Goal: Task Accomplishment & Management: Manage account settings

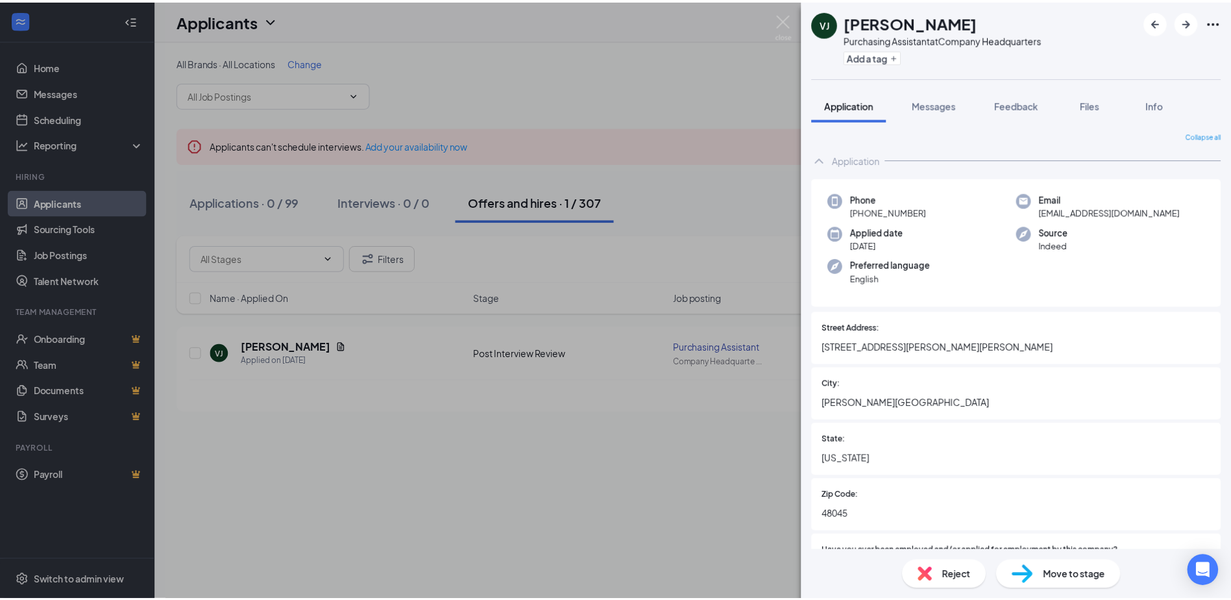
scroll to position [65, 0]
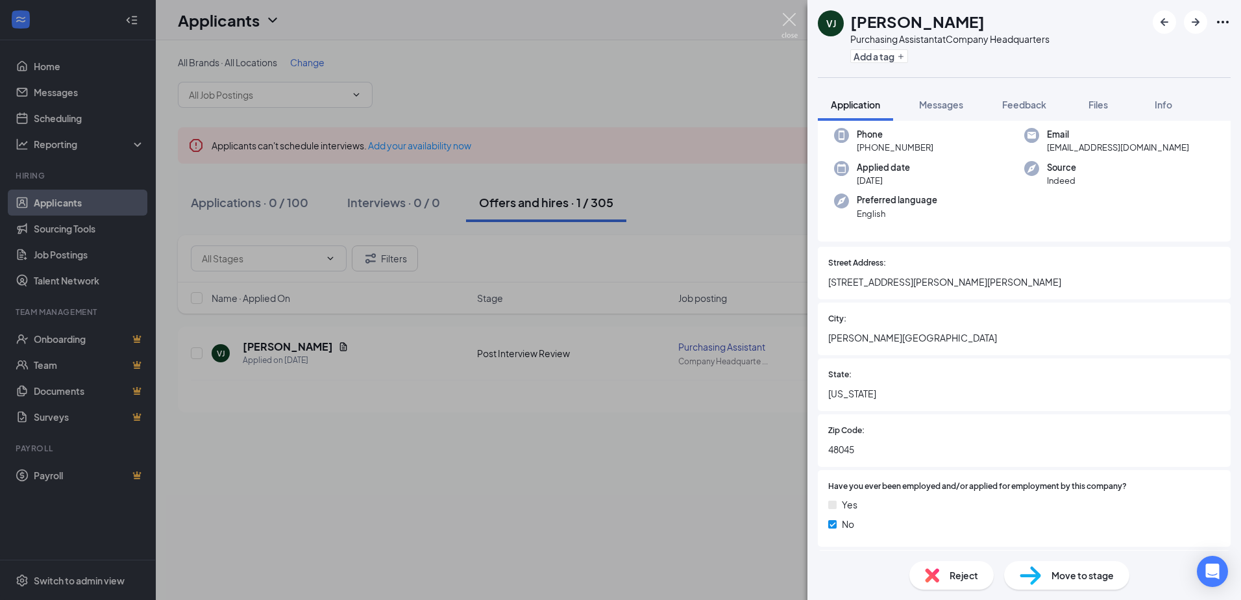
click at [781, 21] on img at bounding box center [789, 25] width 16 height 25
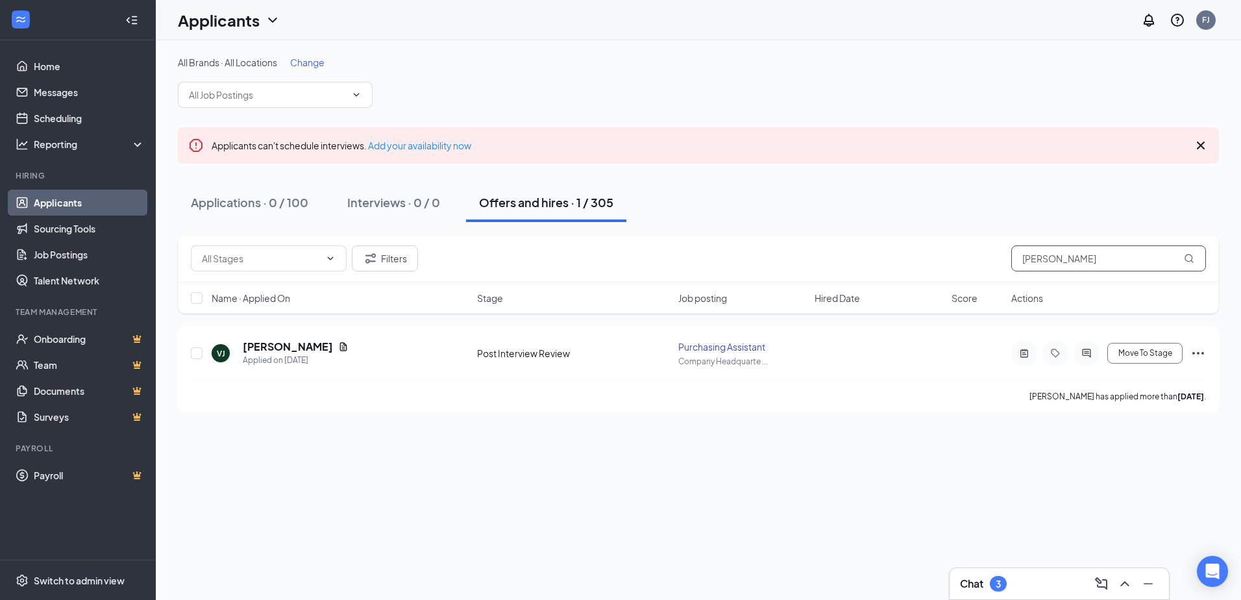
click at [1074, 256] on input "[PERSON_NAME]" at bounding box center [1108, 258] width 195 height 26
drag, startPoint x: 1075, startPoint y: 260, endPoint x: 929, endPoint y: 264, distance: 146.0
click at [929, 264] on div "Filters [PERSON_NAME]" at bounding box center [698, 258] width 1015 height 26
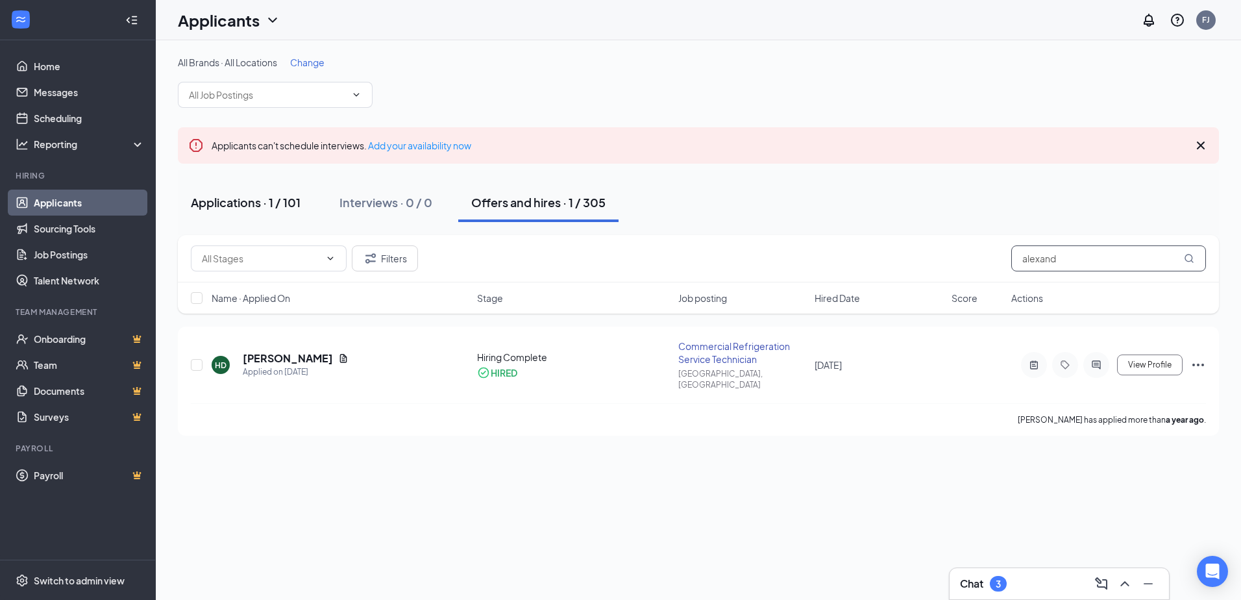
type input "alexand"
click at [206, 184] on button "Applications · 1 / 101" at bounding box center [246, 202] width 136 height 39
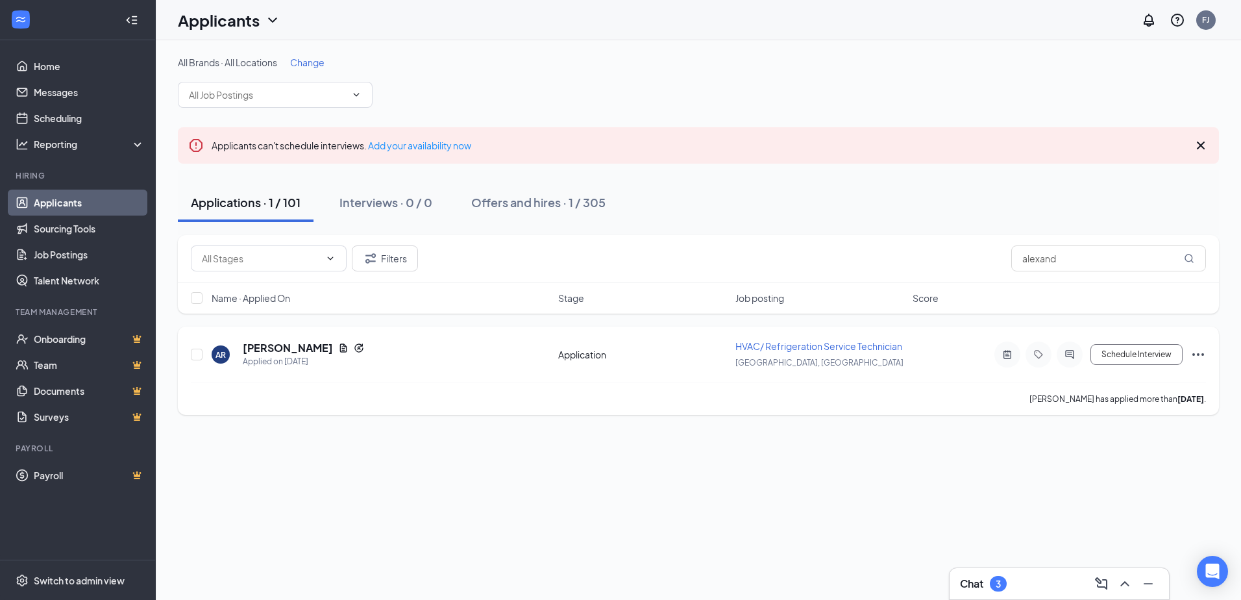
click at [1002, 361] on div at bounding box center [1007, 354] width 26 height 26
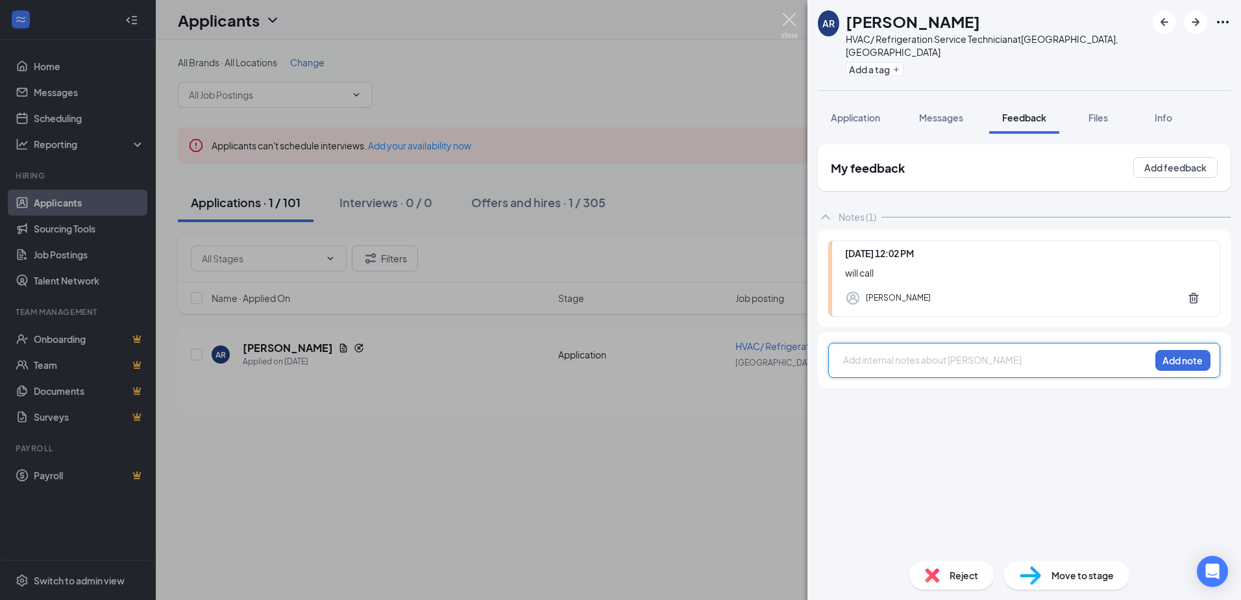
click at [790, 25] on img at bounding box center [789, 25] width 16 height 25
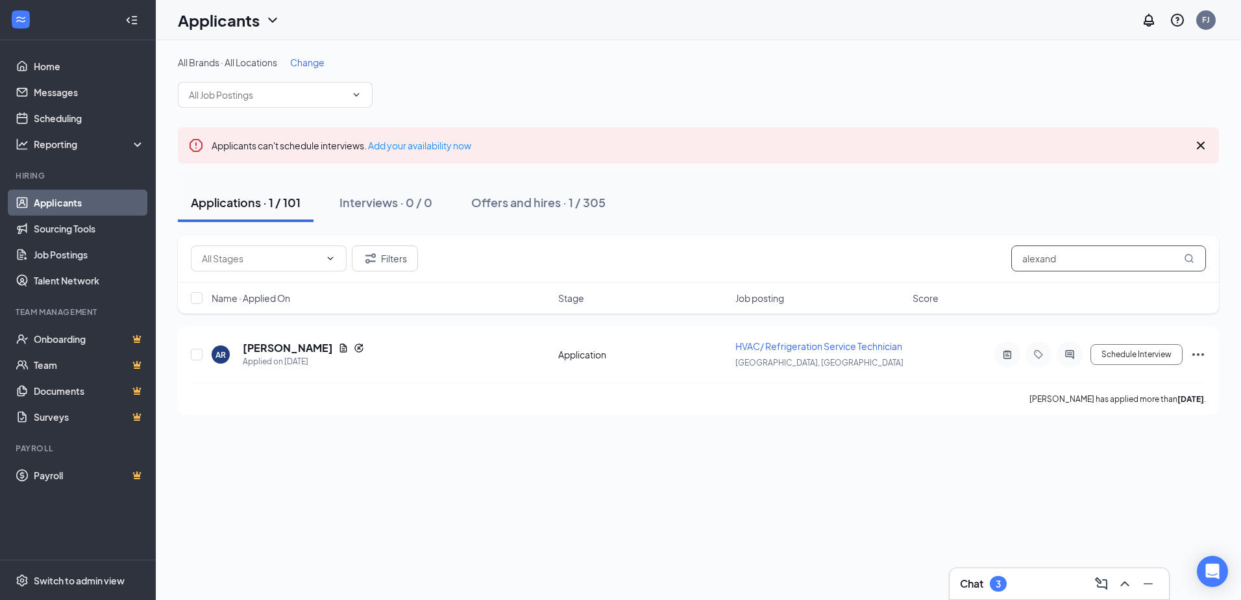
drag, startPoint x: 1085, startPoint y: 261, endPoint x: 954, endPoint y: 260, distance: 131.7
click at [954, 260] on div "Filters alexand" at bounding box center [698, 258] width 1015 height 26
click at [1005, 358] on icon "ActiveNote" at bounding box center [1007, 354] width 8 height 8
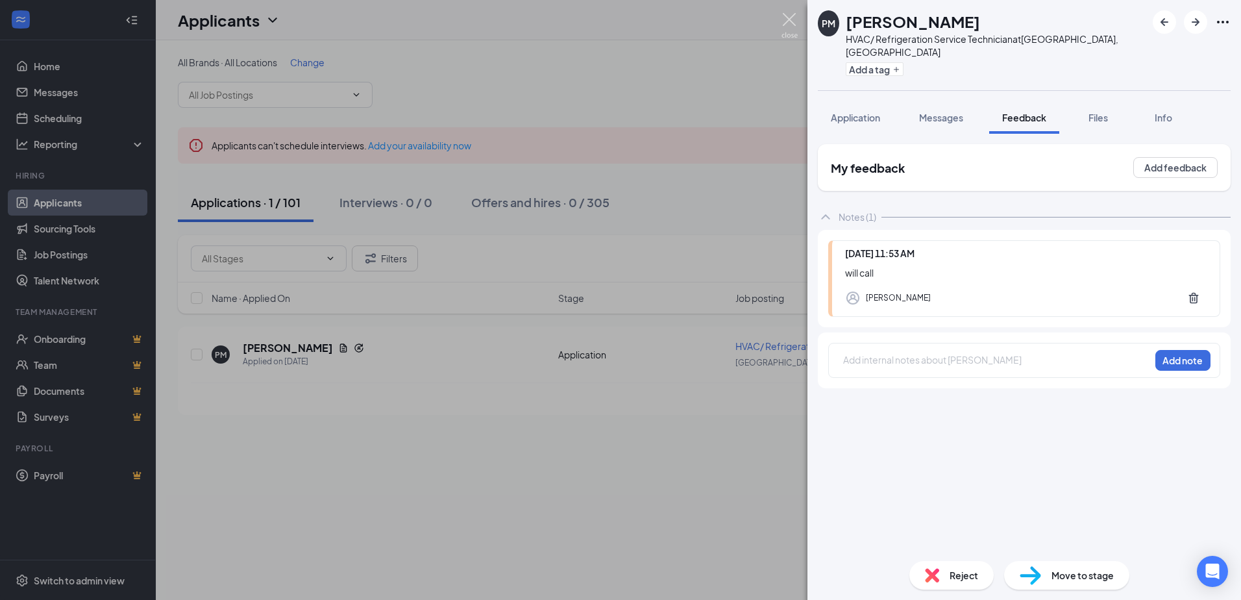
click at [792, 19] on img at bounding box center [789, 25] width 16 height 25
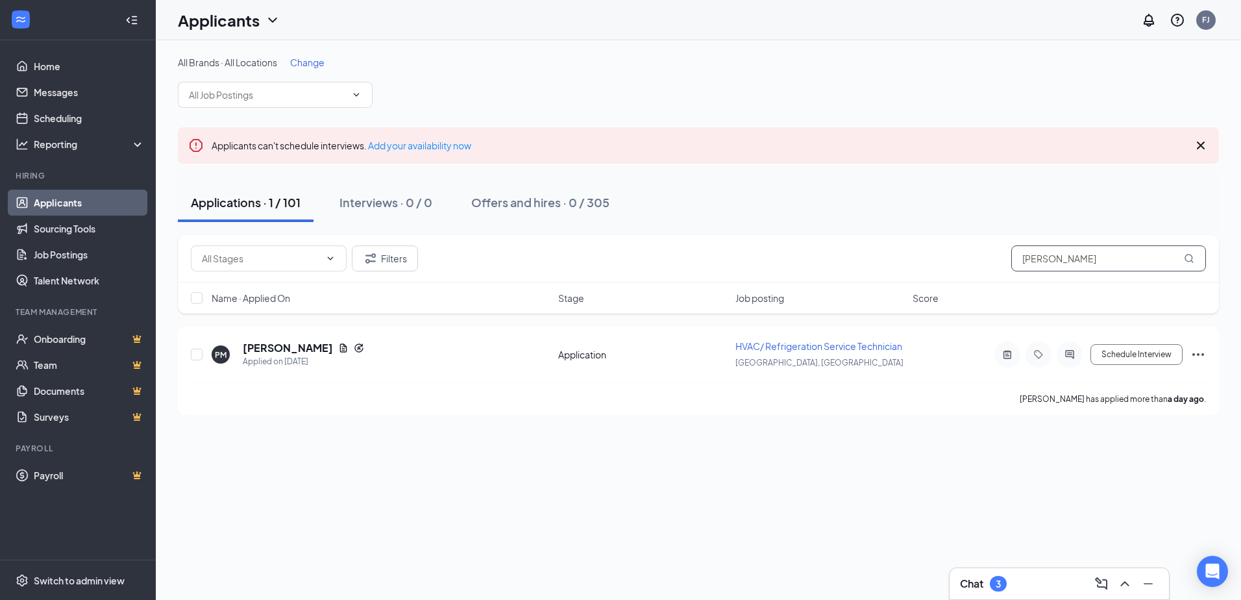
drag, startPoint x: 1071, startPoint y: 256, endPoint x: 917, endPoint y: 267, distance: 154.9
click at [917, 267] on div "Filters [PERSON_NAME]" at bounding box center [698, 258] width 1015 height 26
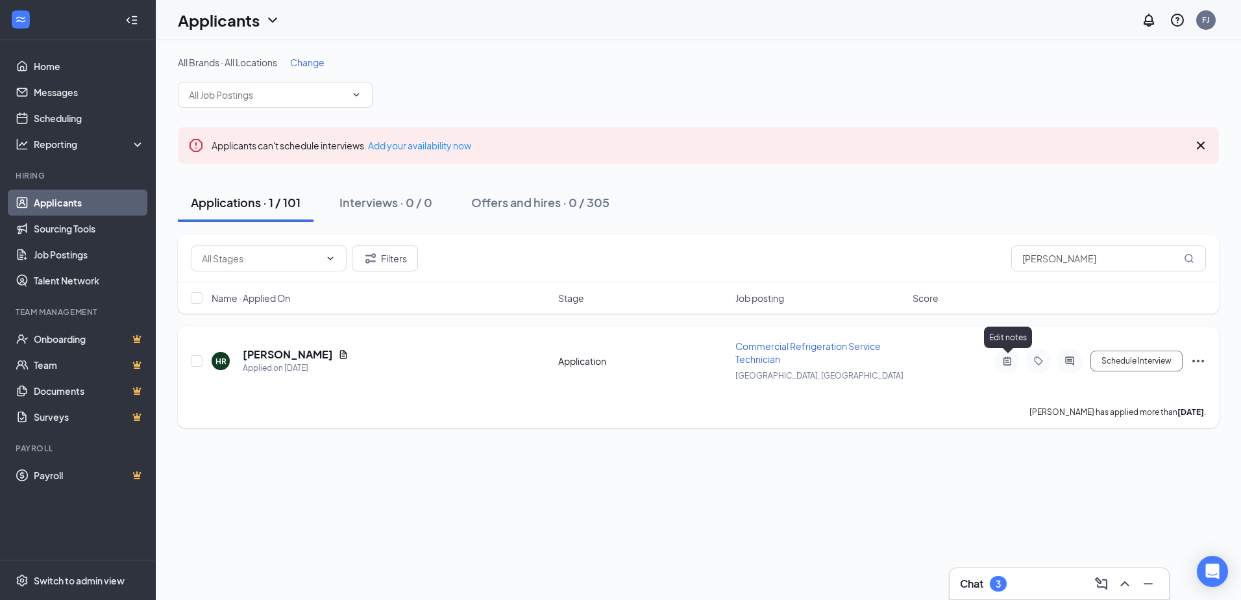
click at [1009, 365] on icon "ActiveNote" at bounding box center [1007, 360] width 8 height 8
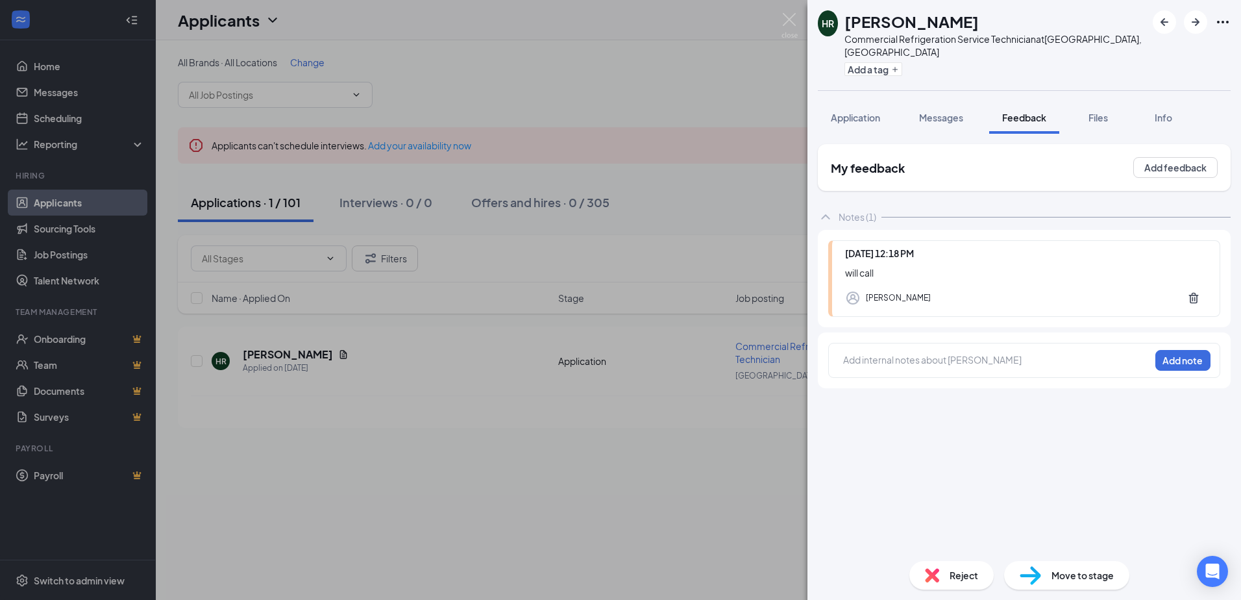
drag, startPoint x: 776, startPoint y: 17, endPoint x: 787, endPoint y: 21, distance: 11.7
click at [777, 17] on div "HR [PERSON_NAME] Commercial Refrigeration Service Technician at [GEOGRAPHIC_DAT…" at bounding box center [620, 300] width 1241 height 600
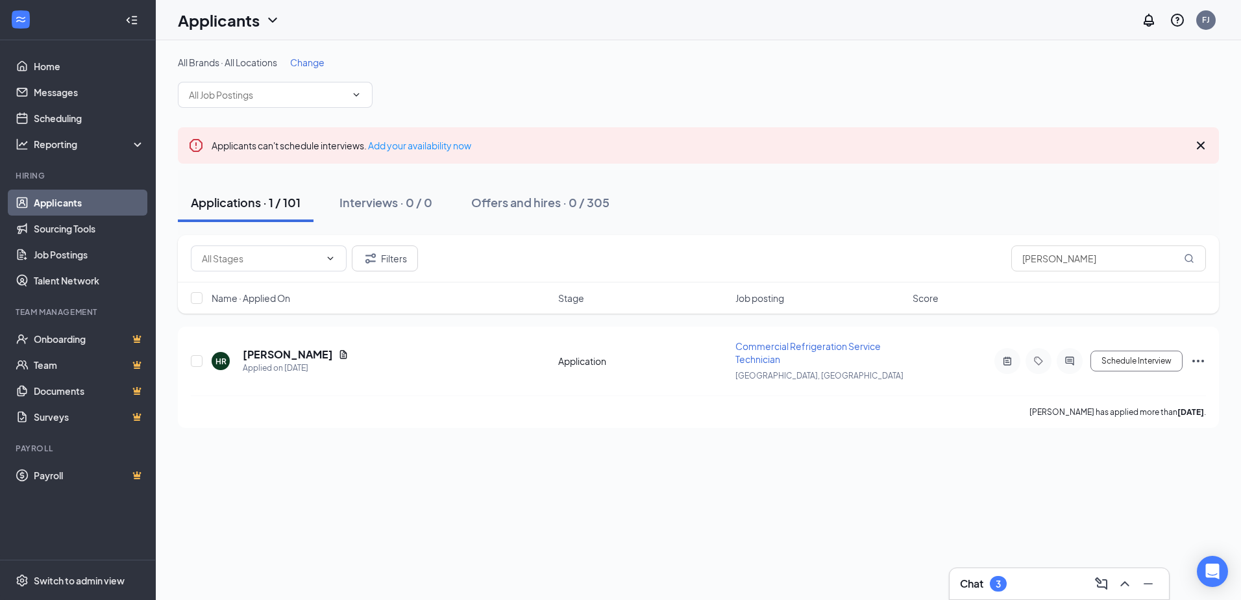
click at [792, 24] on div "Applicants FJ" at bounding box center [698, 20] width 1085 height 40
drag, startPoint x: 1062, startPoint y: 263, endPoint x: 945, endPoint y: 269, distance: 117.0
click at [945, 269] on div "Filters [PERSON_NAME]" at bounding box center [698, 258] width 1015 height 26
click at [1013, 363] on icon "ActiveNote" at bounding box center [1007, 361] width 16 height 10
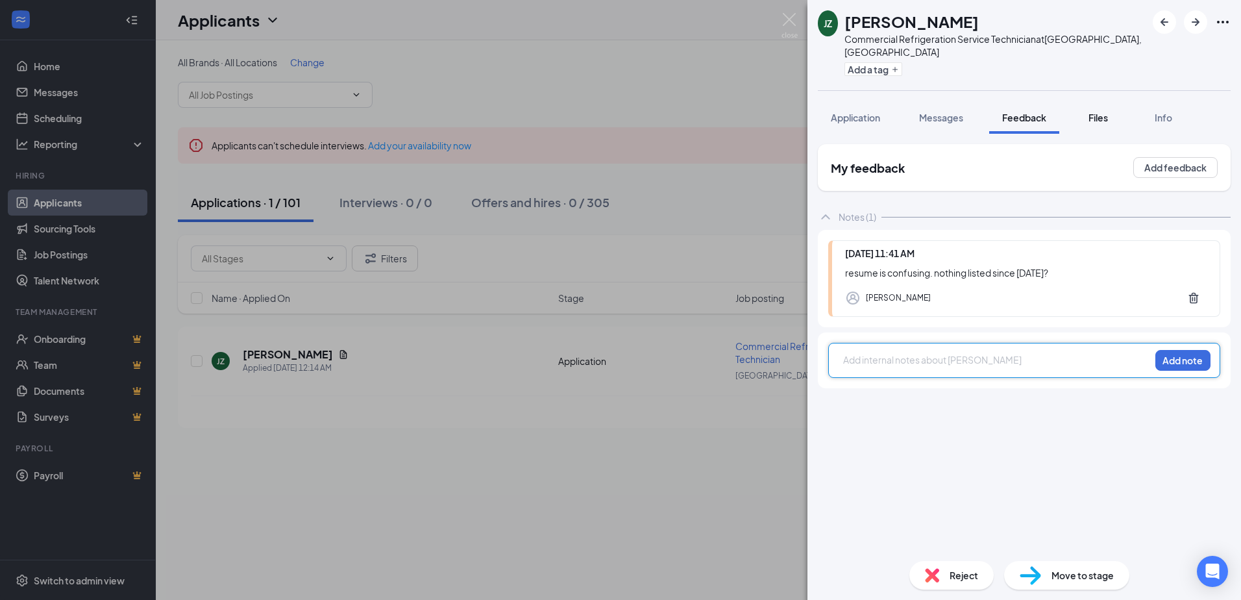
click at [1106, 112] on span "Files" at bounding box center [1097, 118] width 19 height 12
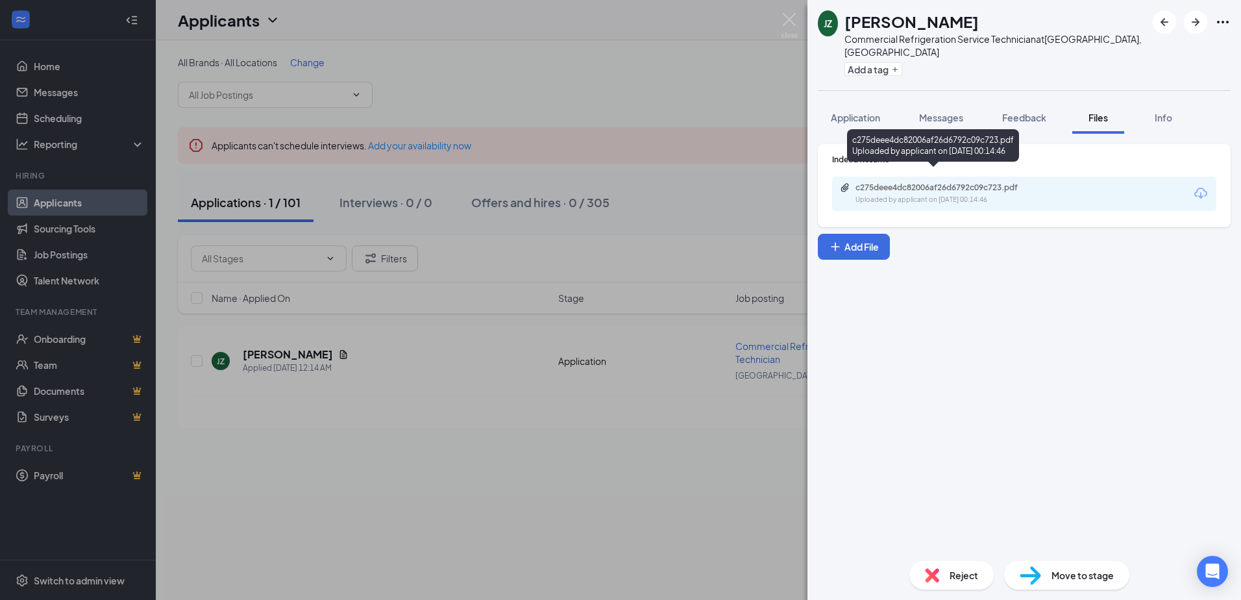
click at [962, 182] on div "c275deee4dc82006af26d6792c09c723.pdf" at bounding box center [946, 187] width 182 height 10
click at [796, 25] on img at bounding box center [789, 25] width 16 height 25
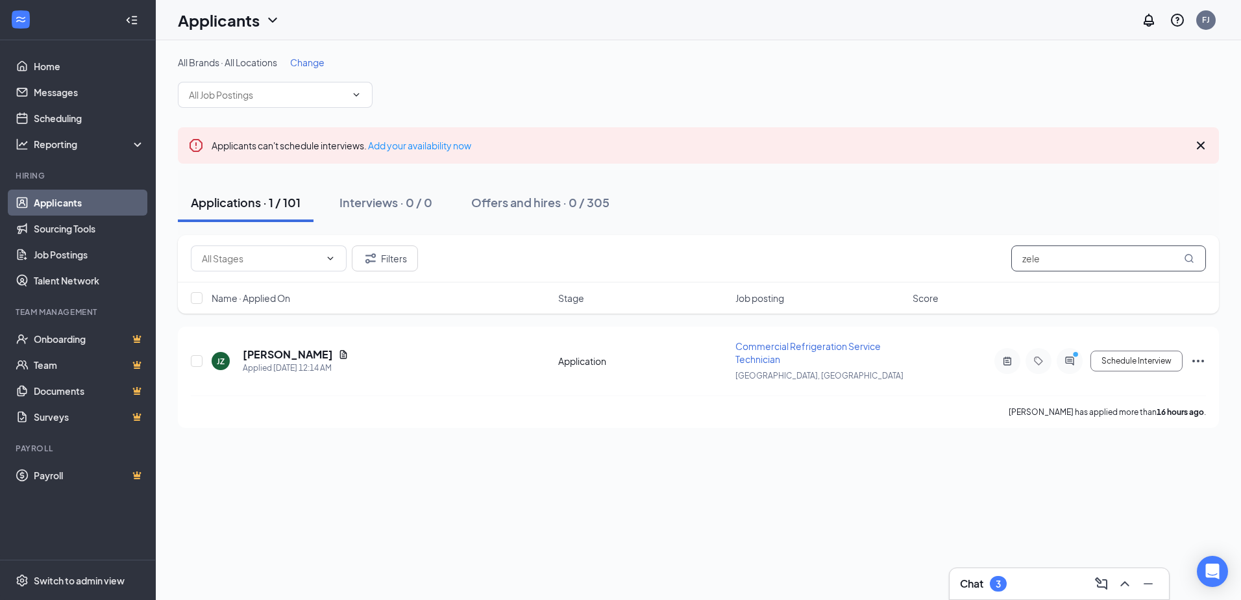
drag, startPoint x: 1014, startPoint y: 256, endPoint x: 943, endPoint y: 260, distance: 70.8
click at [944, 260] on div "Filters zele" at bounding box center [698, 258] width 1015 height 26
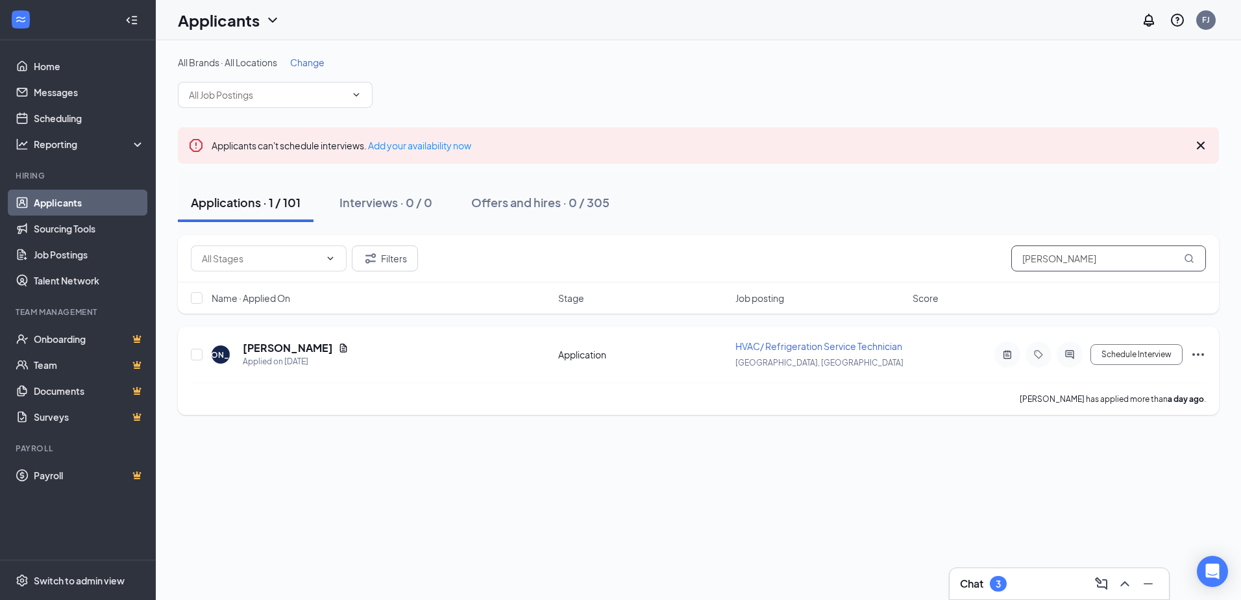
type input "[PERSON_NAME]"
click at [1012, 358] on icon "ActiveNote" at bounding box center [1007, 354] width 16 height 10
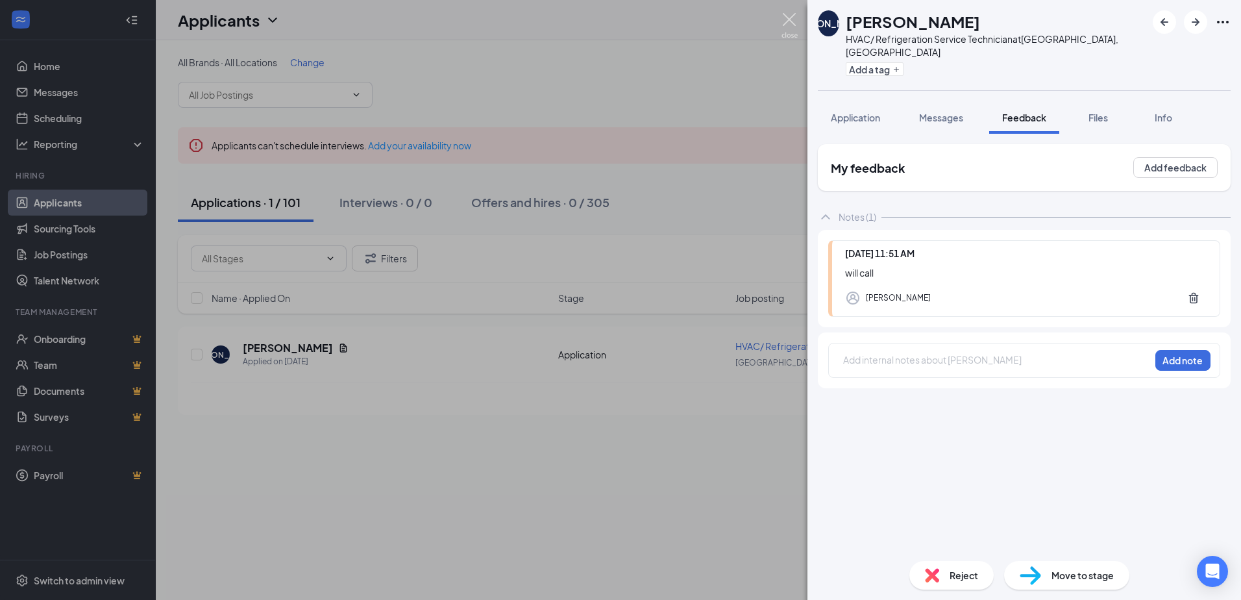
click at [792, 25] on img at bounding box center [789, 25] width 16 height 25
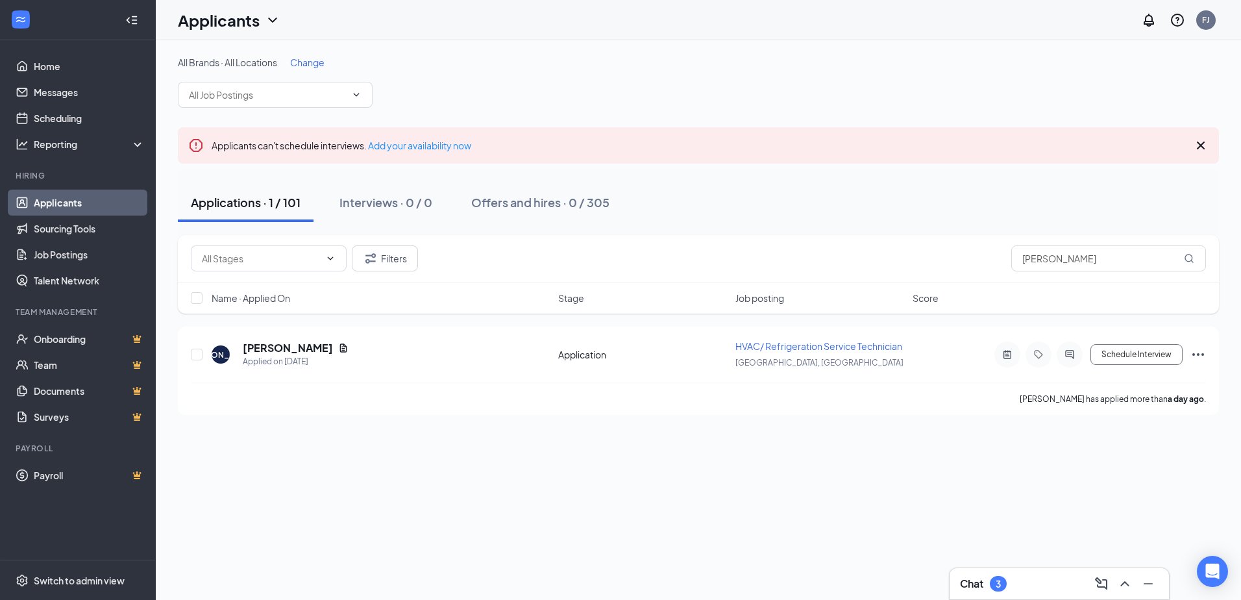
click at [238, 199] on div "Applications · 1 / 101" at bounding box center [246, 202] width 110 height 16
drag, startPoint x: 1022, startPoint y: 275, endPoint x: 956, endPoint y: 259, distance: 67.5
click at [948, 283] on div "Filters [PERSON_NAME] Name · Applied On Stage Job posting Score" at bounding box center [698, 274] width 1041 height 79
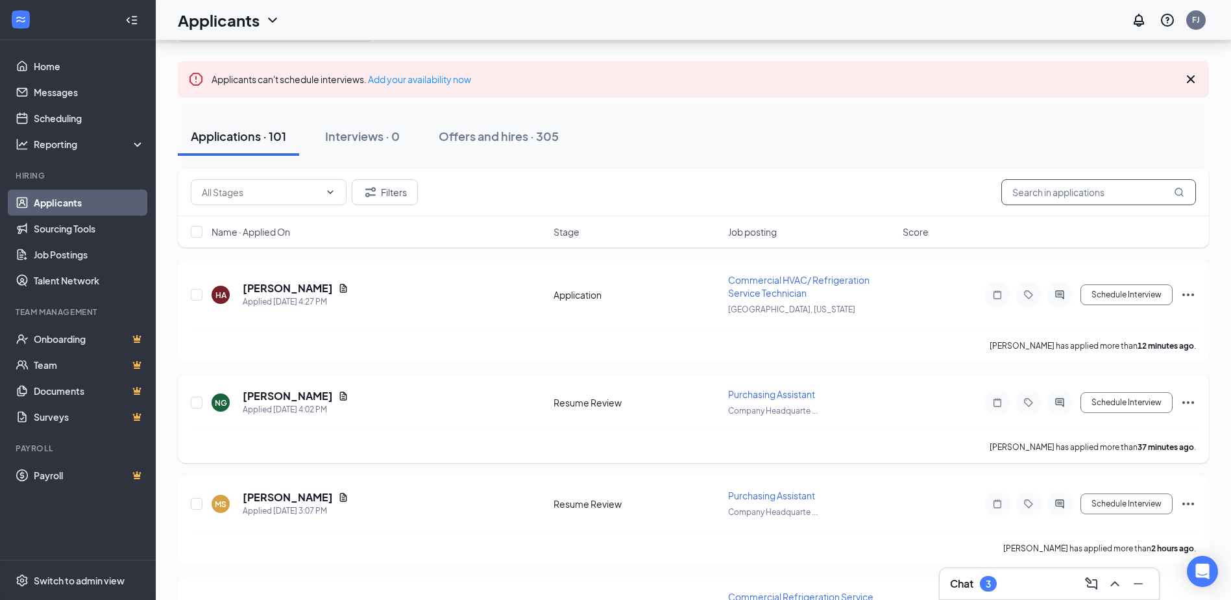
scroll to position [65, 0]
click at [1084, 192] on input "text" at bounding box center [1098, 193] width 195 height 26
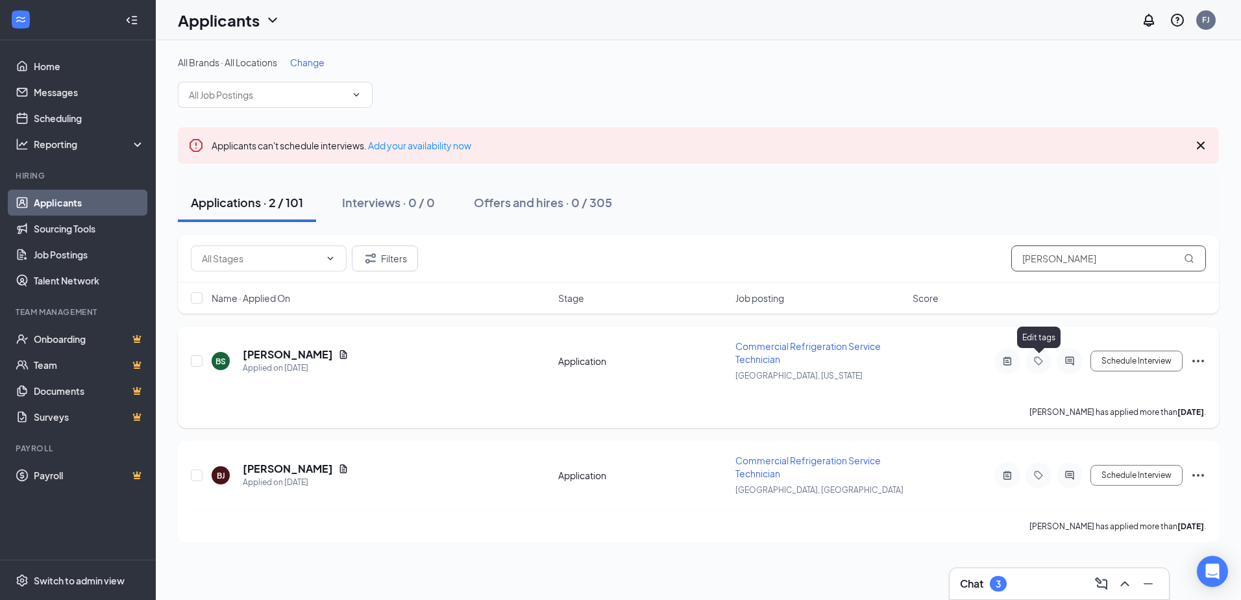
type input "[PERSON_NAME]"
click at [999, 358] on div at bounding box center [1007, 361] width 26 height 26
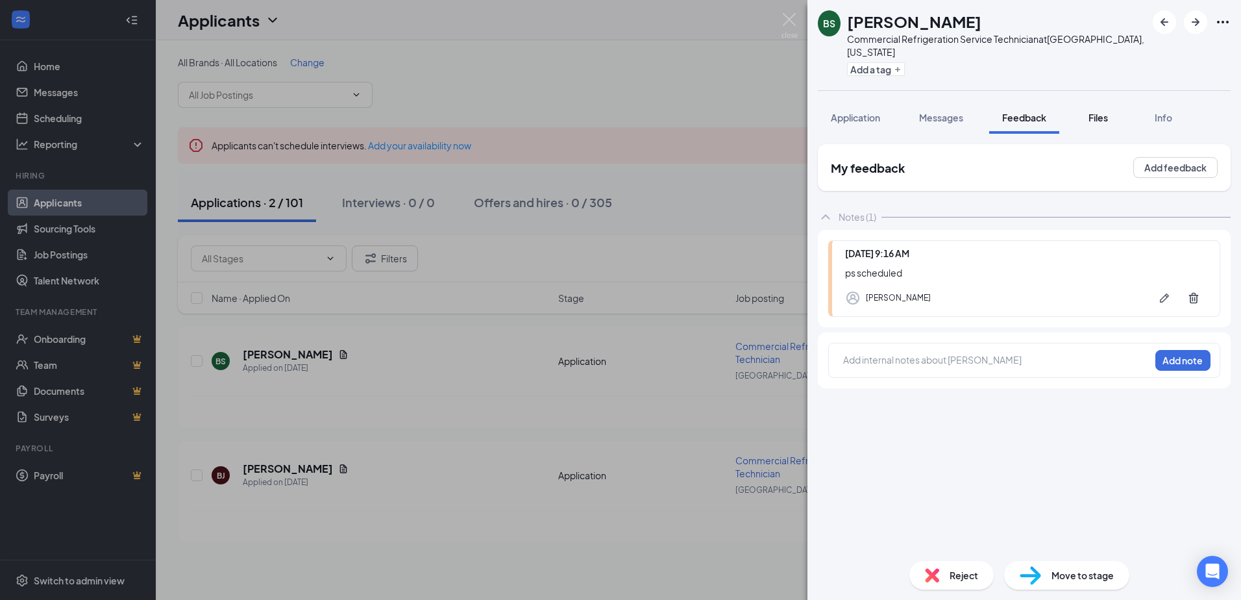
click at [1094, 112] on span "Files" at bounding box center [1097, 118] width 19 height 12
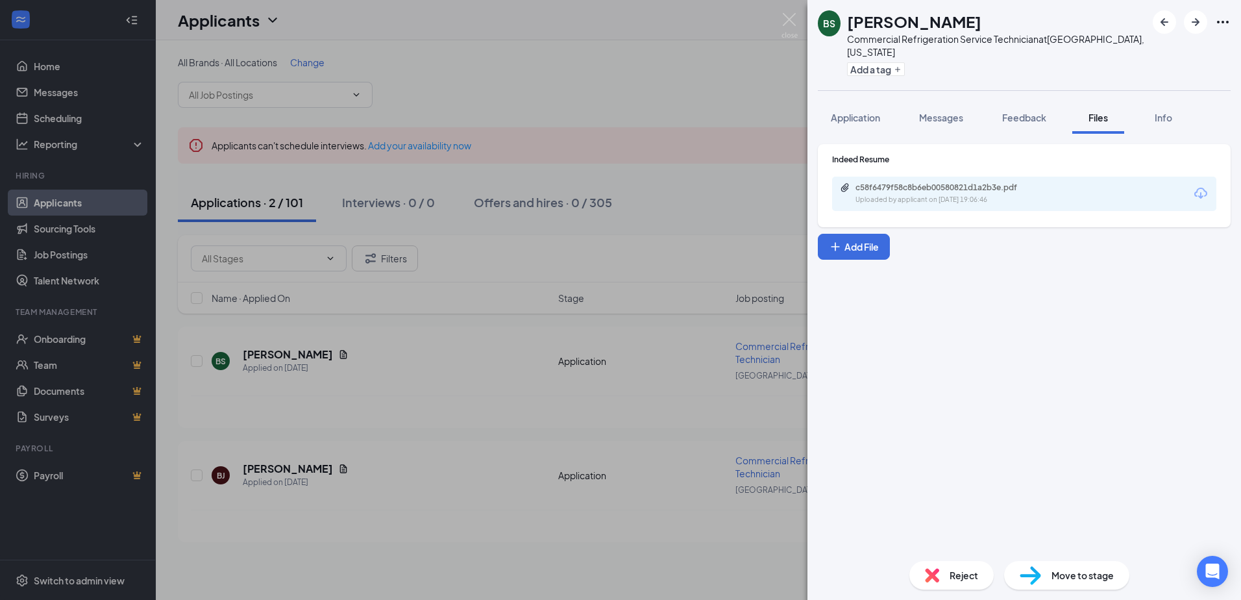
click at [1003, 196] on div "c58f6479f58c8b6eb00580821d1a2b3e.pdf Uploaded by applicant on [DATE] 19:06:46" at bounding box center [1024, 193] width 384 height 34
click at [995, 182] on div "c58f6479f58c8b6eb00580821d1a2b3e.pdf Uploaded by applicant on [DATE] 19:06:46" at bounding box center [945, 193] width 210 height 23
drag, startPoint x: 866, startPoint y: 98, endPoint x: 853, endPoint y: 96, distance: 13.1
click at [864, 101] on button "Application" at bounding box center [855, 117] width 75 height 32
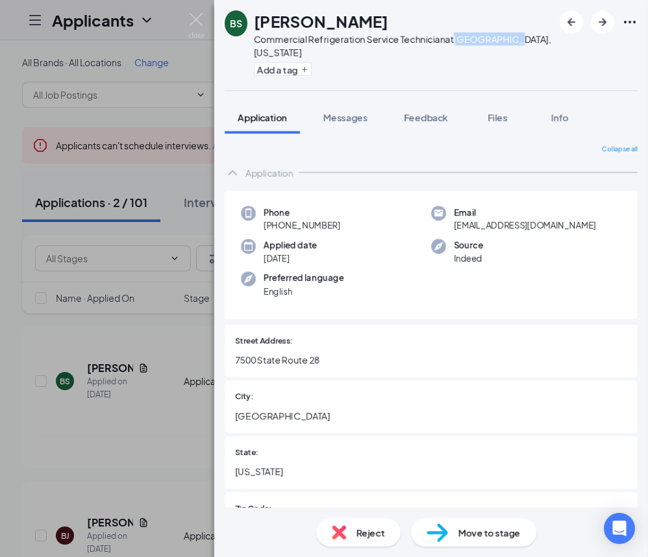
drag, startPoint x: 461, startPoint y: 38, endPoint x: 520, endPoint y: 38, distance: 59.0
click at [520, 38] on div "[PERSON_NAME] Commercial Refrigeration Service Technician at [GEOGRAPHIC_DATA],…" at bounding box center [430, 45] width 433 height 90
drag, startPoint x: 520, startPoint y: 38, endPoint x: 513, endPoint y: 40, distance: 7.9
copy div "[GEOGRAPHIC_DATA], [US_STATE]"
click at [260, 18] on h1 "[PERSON_NAME]" at bounding box center [321, 21] width 134 height 22
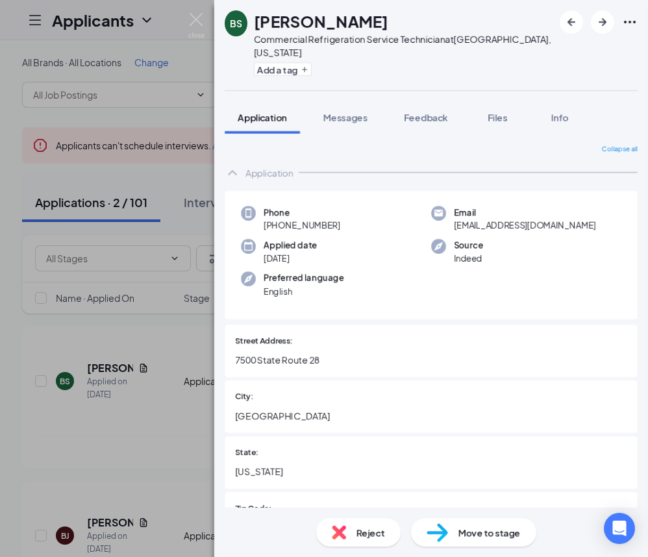
drag, startPoint x: 260, startPoint y: 18, endPoint x: 373, endPoint y: 12, distance: 113.7
click at [373, 12] on h1 "[PERSON_NAME]" at bounding box center [321, 21] width 134 height 22
drag, startPoint x: 373, startPoint y: 12, endPoint x: 359, endPoint y: 22, distance: 17.3
copy h1 "[PERSON_NAME]"
drag, startPoint x: 370, startPoint y: 38, endPoint x: 448, endPoint y: 40, distance: 77.3
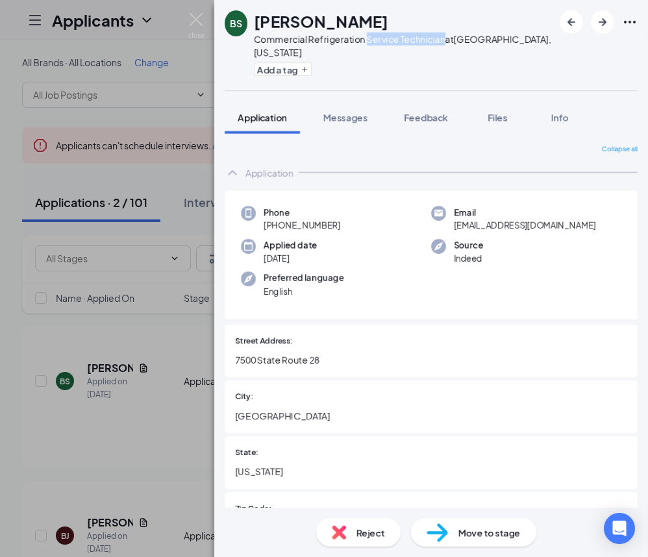
click at [448, 40] on div "Commercial Refrigeration Service Technician at [GEOGRAPHIC_DATA], [US_STATE]" at bounding box center [403, 45] width 299 height 26
copy div "Service Technician"
drag, startPoint x: 461, startPoint y: 40, endPoint x: 535, endPoint y: 44, distance: 74.7
click at [535, 44] on div "[PERSON_NAME] Commercial Refrigeration Service Technician at [GEOGRAPHIC_DATA],…" at bounding box center [430, 45] width 433 height 90
drag, startPoint x: 535, startPoint y: 44, endPoint x: 510, endPoint y: 41, distance: 24.9
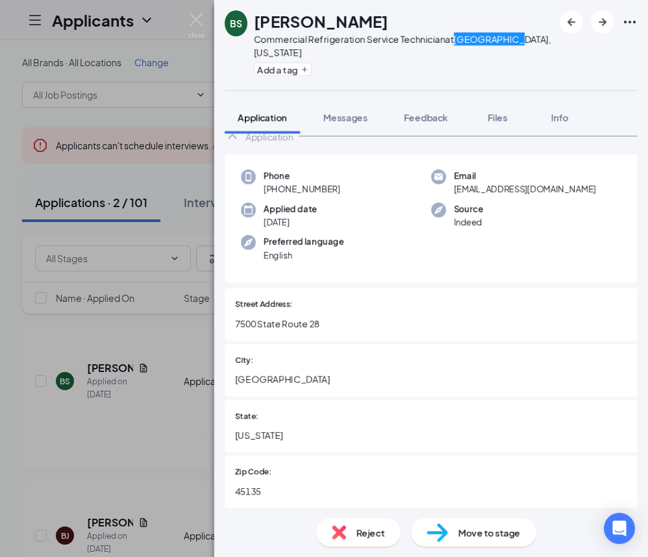
scroll to position [65, 0]
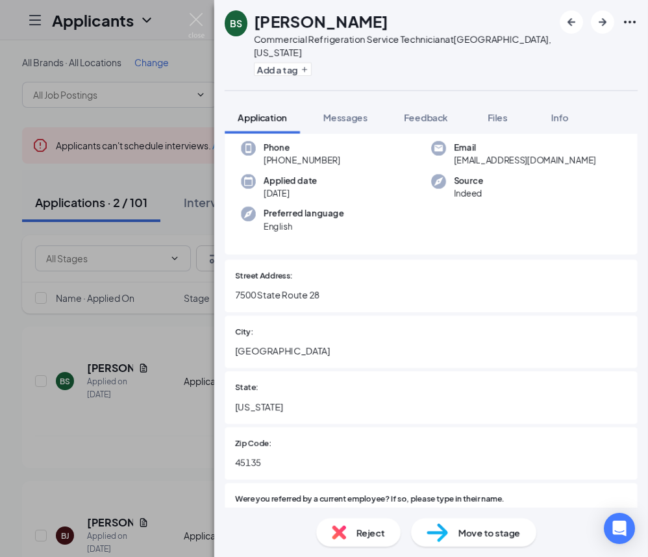
drag, startPoint x: 75, startPoint y: 92, endPoint x: 91, endPoint y: 93, distance: 15.6
click at [75, 92] on div "[PERSON_NAME] Commercial Refrigeration Service Technician at [GEOGRAPHIC_DATA],…" at bounding box center [324, 278] width 648 height 557
click at [511, 111] on button "Files" at bounding box center [497, 117] width 52 height 32
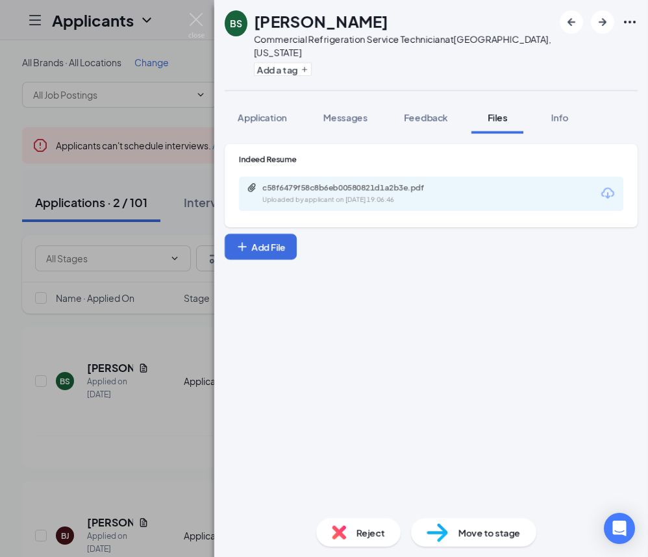
click at [370, 195] on div "Uploaded by applicant on [DATE] 19:06:46" at bounding box center [359, 200] width 195 height 10
click at [431, 112] on span "Feedback" at bounding box center [426, 118] width 44 height 12
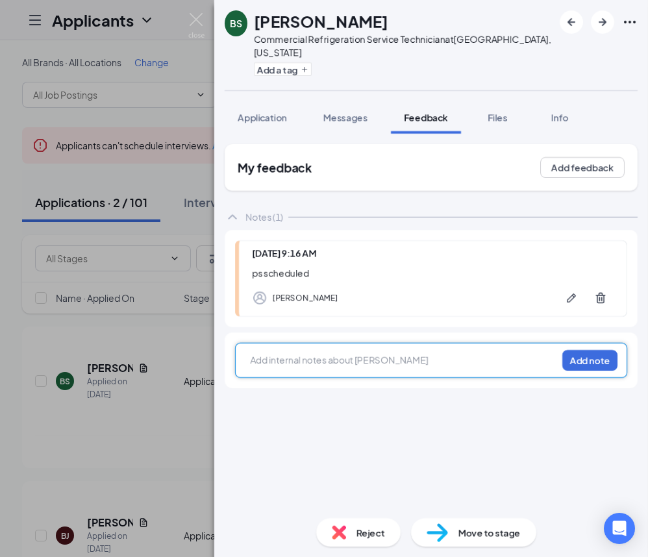
drag, startPoint x: 302, startPoint y: 343, endPoint x: 298, endPoint y: 354, distance: 11.9
click at [300, 353] on div at bounding box center [403, 360] width 306 height 14
click at [298, 354] on div at bounding box center [403, 361] width 306 height 17
click at [288, 353] on div at bounding box center [403, 360] width 306 height 14
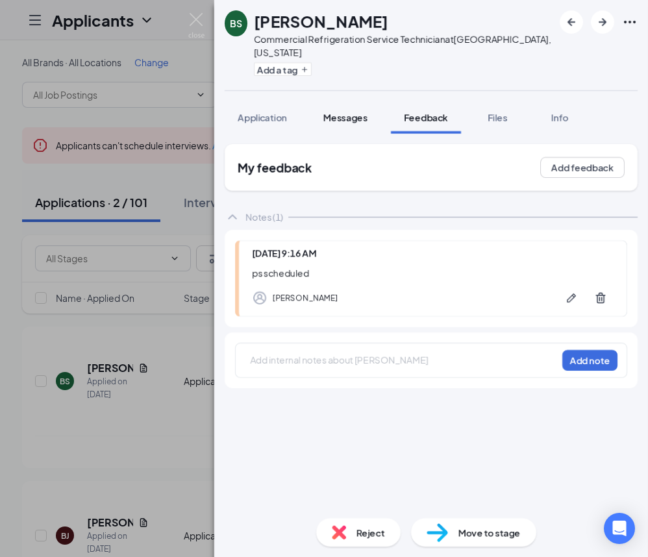
click at [355, 112] on span "Messages" at bounding box center [345, 118] width 44 height 12
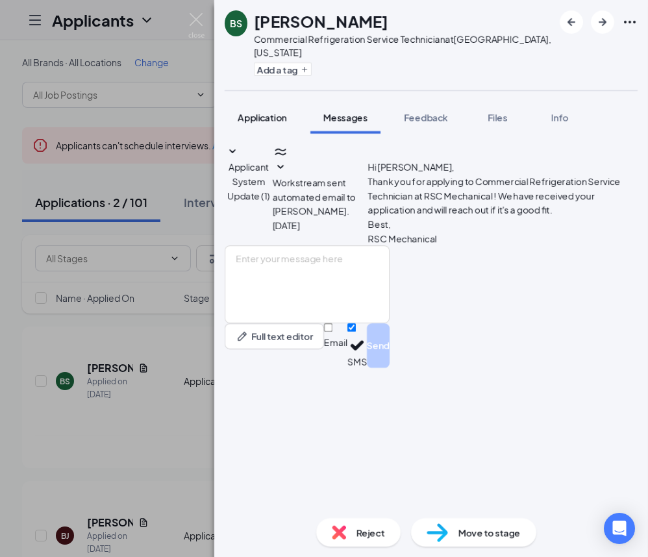
click at [267, 112] on span "Application" at bounding box center [261, 118] width 49 height 12
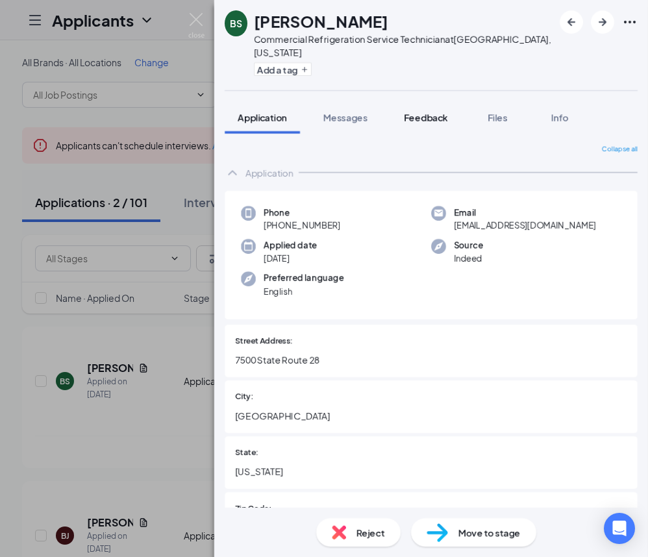
click at [425, 112] on span "Feedback" at bounding box center [426, 118] width 44 height 12
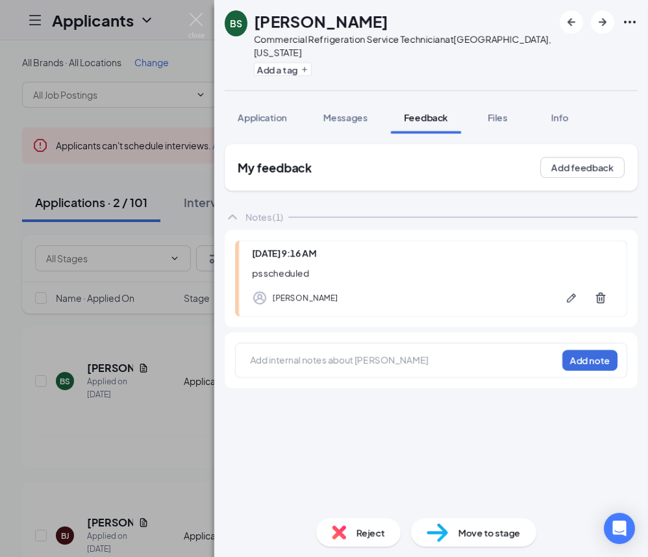
click at [401, 343] on div "Add internal notes about [PERSON_NAME] Add note" at bounding box center [431, 360] width 392 height 35
click at [403, 353] on div at bounding box center [403, 360] width 306 height 14
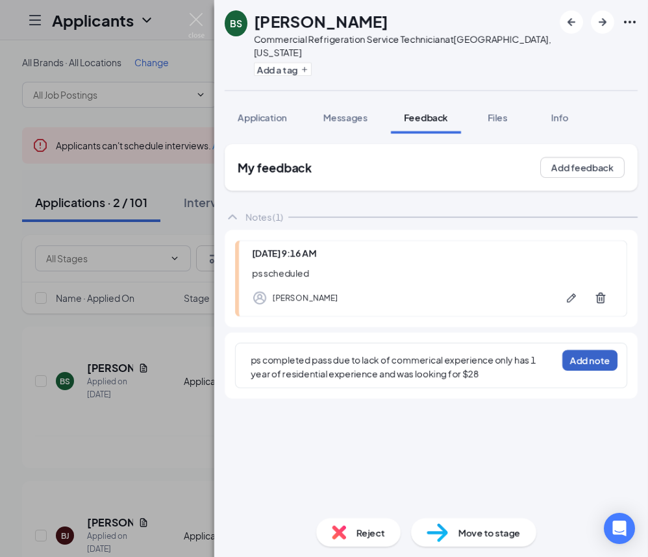
click at [591, 350] on button "Add note" at bounding box center [589, 360] width 55 height 21
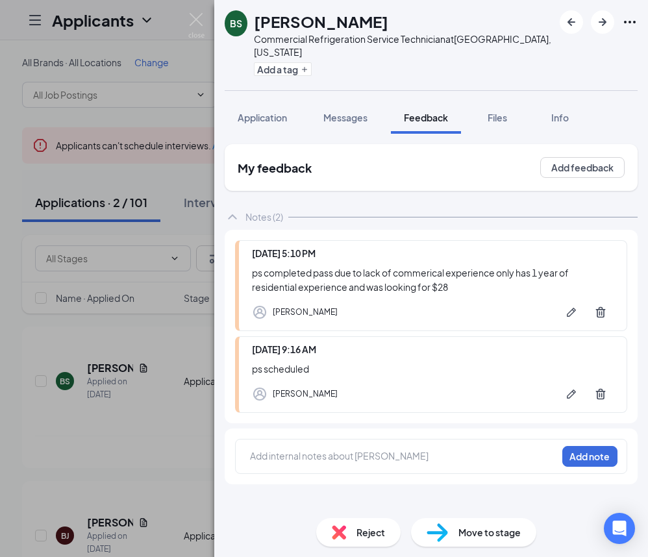
click at [378, 20] on div "[PERSON_NAME] Commercial Refrigeration Service Technician at [GEOGRAPHIC_DATA],…" at bounding box center [430, 278] width 433 height 557
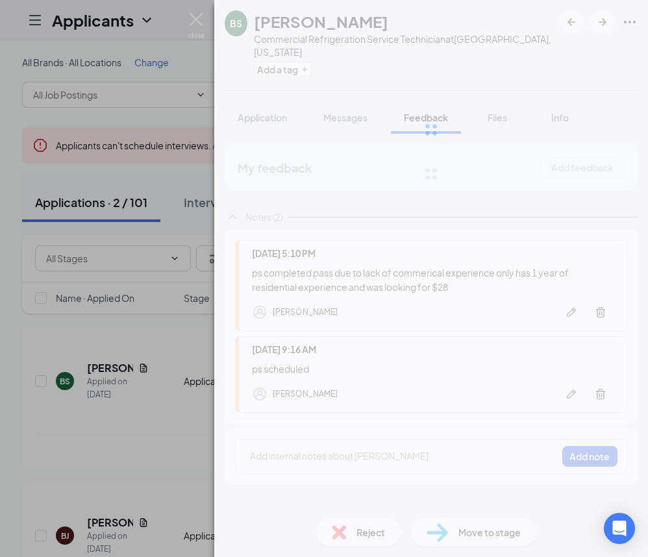
drag, startPoint x: 377, startPoint y: 22, endPoint x: 347, endPoint y: 21, distance: 29.9
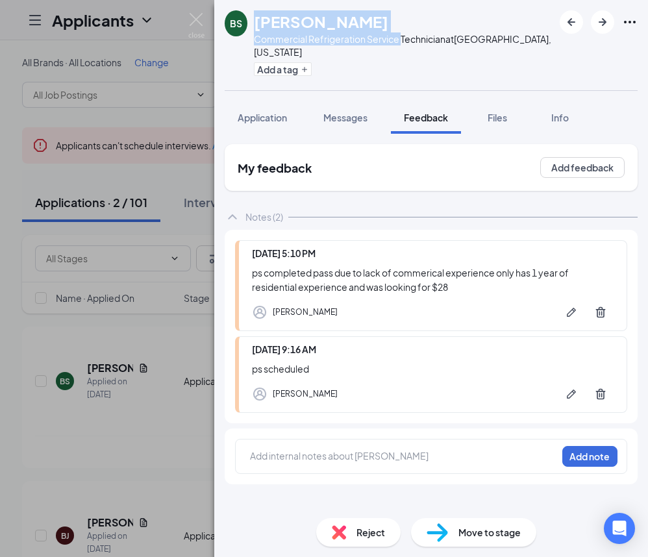
drag, startPoint x: 257, startPoint y: 21, endPoint x: 405, endPoint y: 32, distance: 148.3
click at [405, 32] on div "[PERSON_NAME] Commercial Refrigeration Service Technician at [GEOGRAPHIC_DATA],…" at bounding box center [403, 44] width 299 height 69
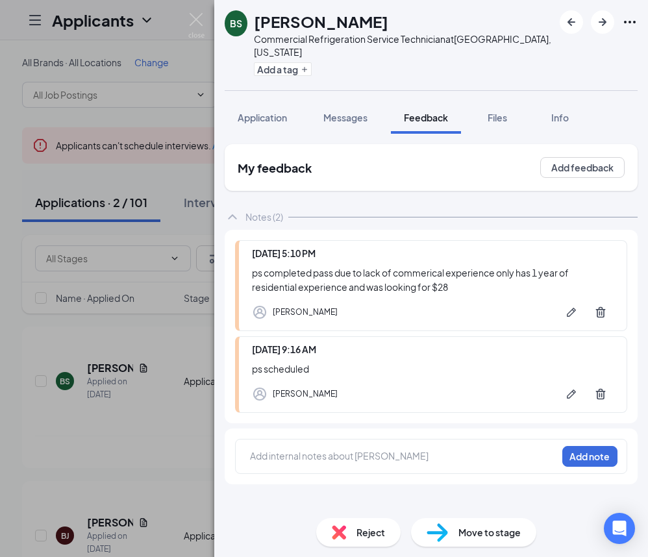
drag, startPoint x: 405, startPoint y: 32, endPoint x: 326, endPoint y: 50, distance: 80.4
click at [330, 58] on div "Add a tag" at bounding box center [403, 68] width 299 height 21
click at [574, 297] on div "[PERSON_NAME] Commercial Refrigeration Service Technician at [GEOGRAPHIC_DATA],…" at bounding box center [430, 278] width 433 height 557
click at [566, 306] on icon "Pen" at bounding box center [570, 312] width 13 height 13
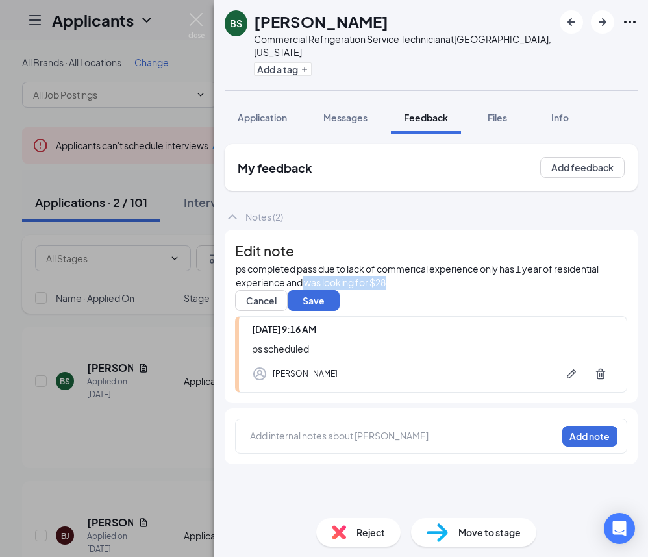
drag, startPoint x: 475, startPoint y: 298, endPoint x: 365, endPoint y: 300, distance: 110.3
click at [365, 289] on div "ps completed pass due to lack of commerical experience only has 1 year of resid…" at bounding box center [431, 275] width 391 height 27
click at [336, 311] on button "Save" at bounding box center [313, 300] width 52 height 21
